Goal: Navigation & Orientation: Find specific page/section

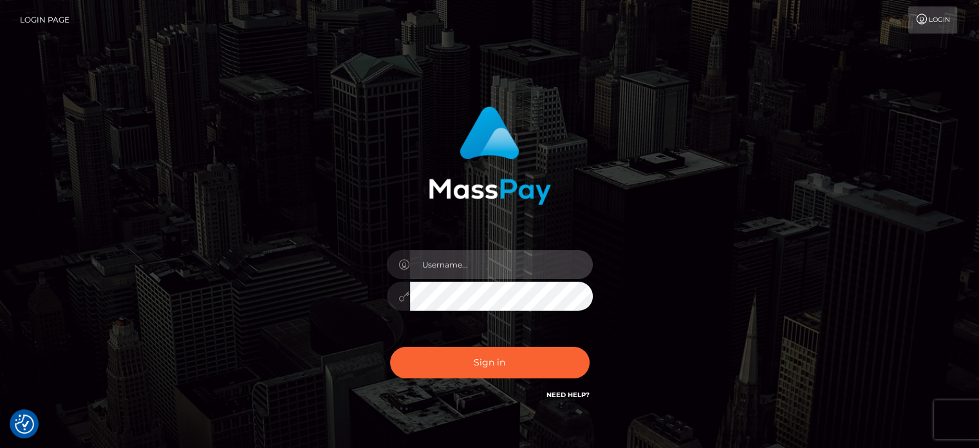
type input "[PERSON_NAME][URL]"
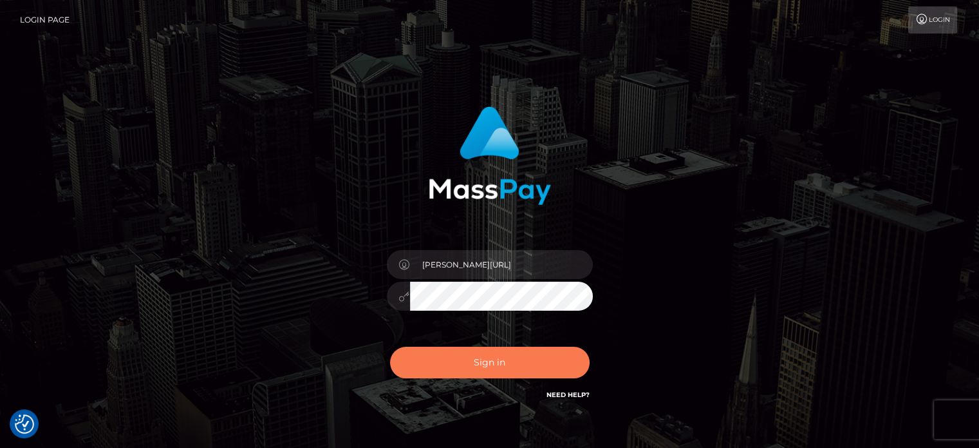
click at [458, 375] on button "Sign in" at bounding box center [490, 362] width 200 height 32
type input "[PERSON_NAME][URL]"
click at [494, 361] on button "Sign in" at bounding box center [490, 362] width 200 height 32
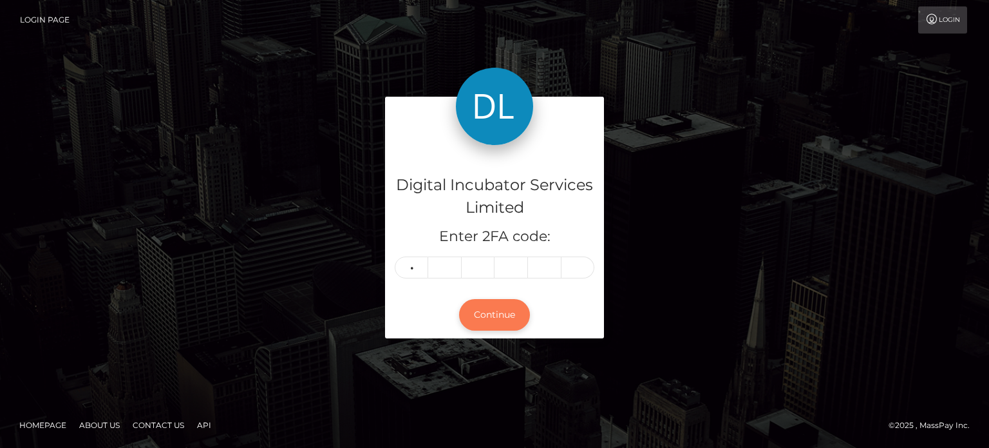
type input "3"
type input "6"
type input "8"
type input "4"
type input "5"
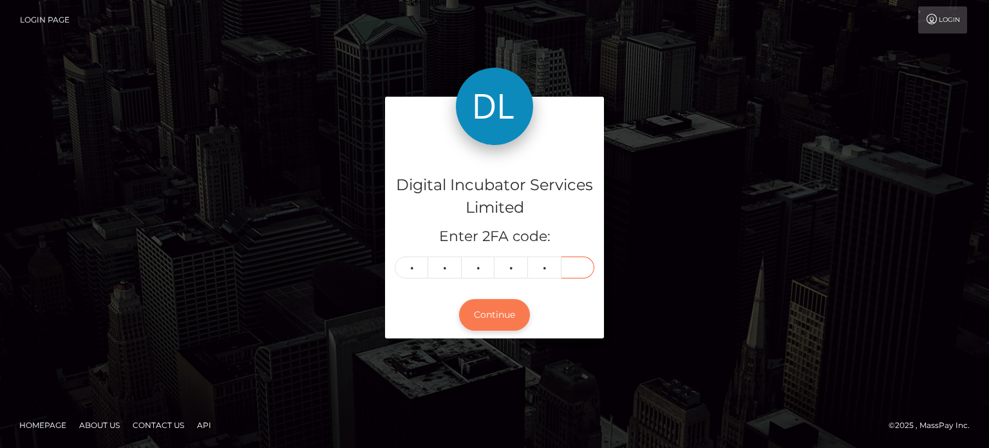
type input "1"
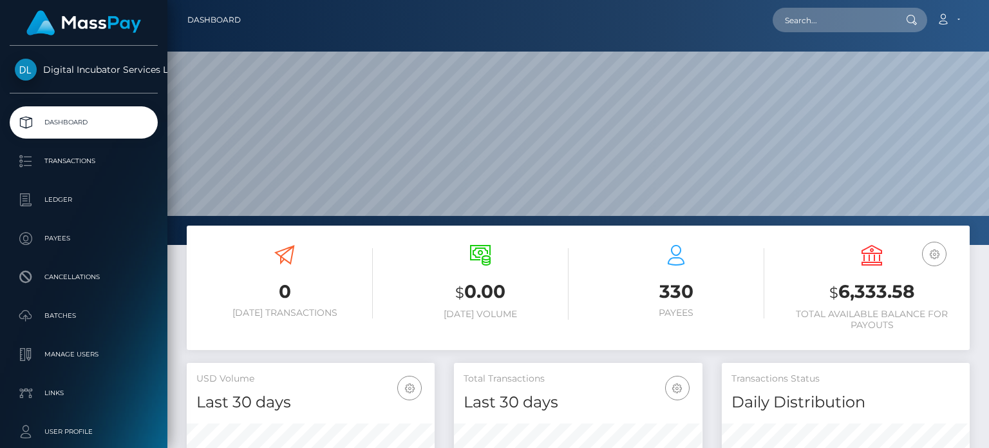
scroll to position [228, 247]
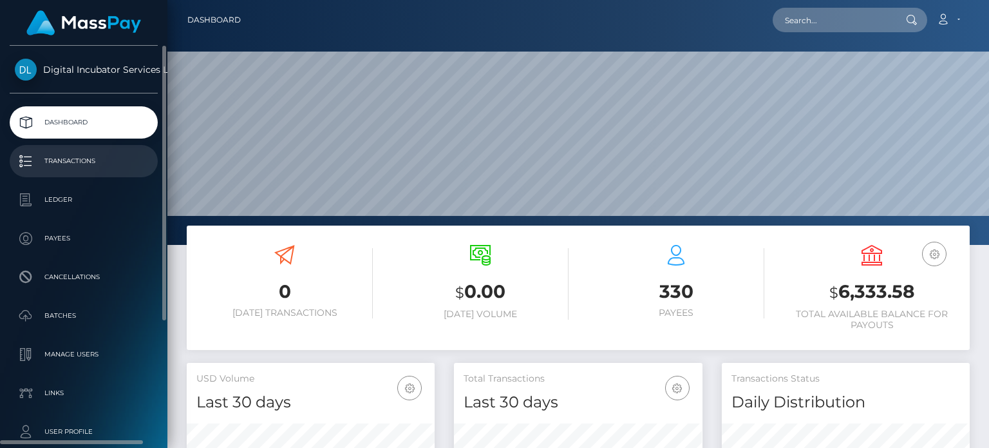
click at [98, 159] on p "Transactions" at bounding box center [84, 160] width 138 height 19
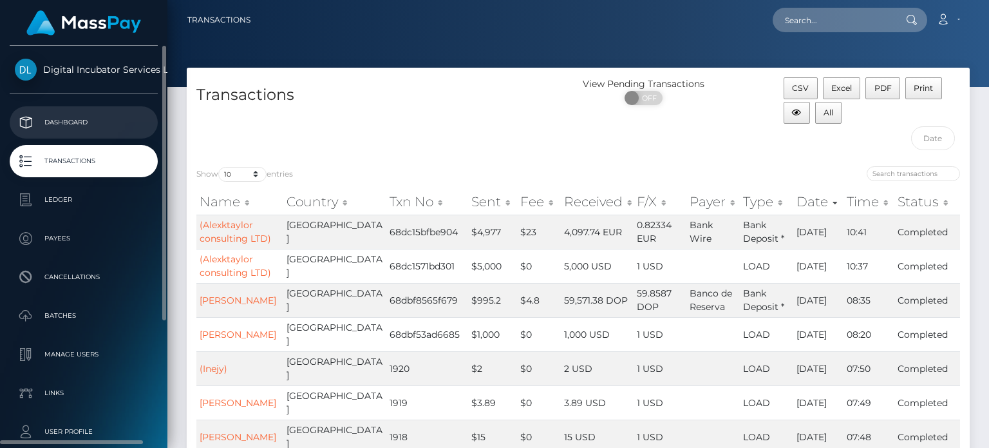
click at [68, 119] on p "Dashboard" at bounding box center [84, 122] width 138 height 19
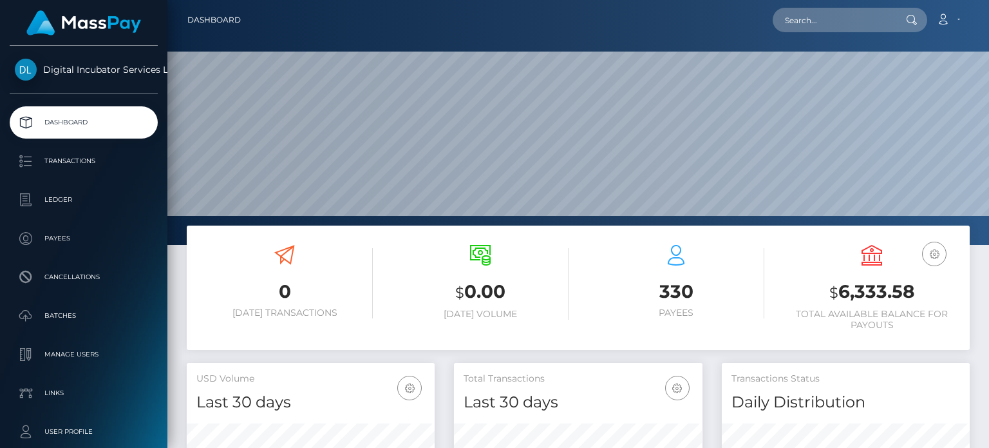
scroll to position [228, 247]
